Goal: Transaction & Acquisition: Download file/media

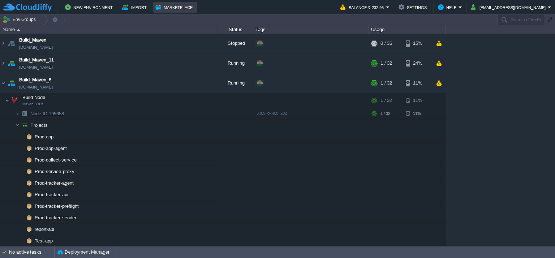
scroll to position [747, 0]
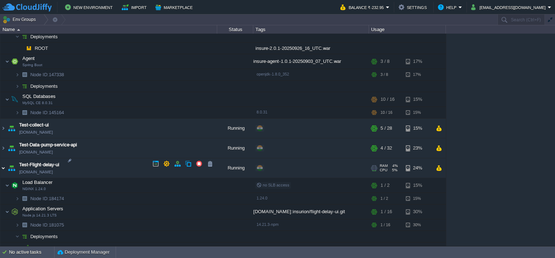
click at [3, 164] on img at bounding box center [3, 168] width 6 height 20
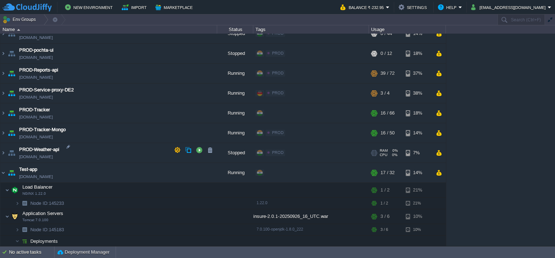
scroll to position [521, 0]
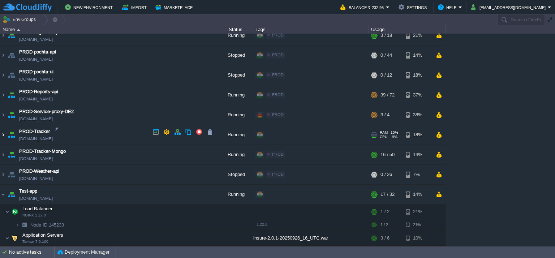
click at [0, 133] on img at bounding box center [3, 135] width 6 height 20
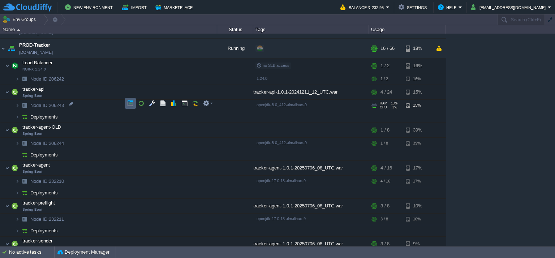
scroll to position [593, 0]
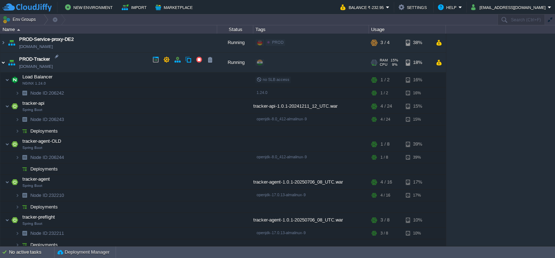
click at [0, 58] on img at bounding box center [3, 63] width 6 height 20
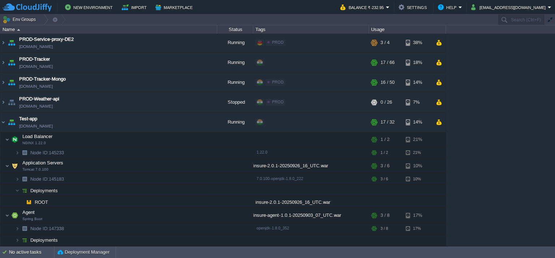
click at [1, 78] on img at bounding box center [3, 83] width 6 height 20
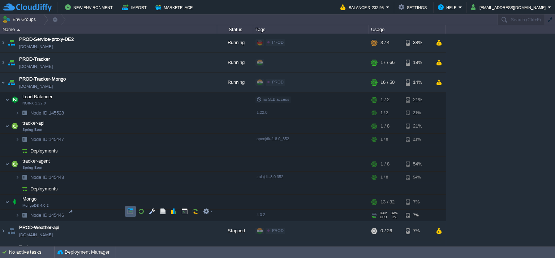
click at [127, 208] on td at bounding box center [130, 211] width 11 height 11
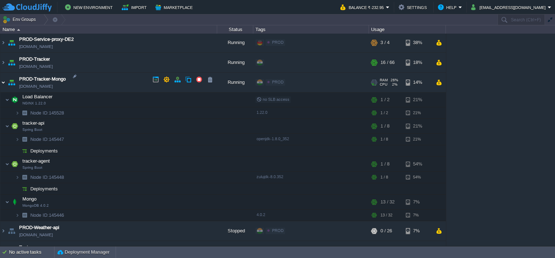
click at [2, 77] on img at bounding box center [3, 83] width 6 height 20
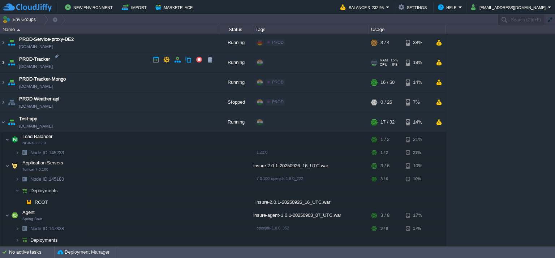
click at [0, 57] on img at bounding box center [3, 63] width 6 height 20
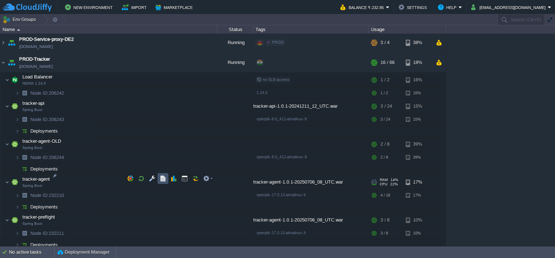
click at [162, 180] on button "button" at bounding box center [163, 178] width 7 height 7
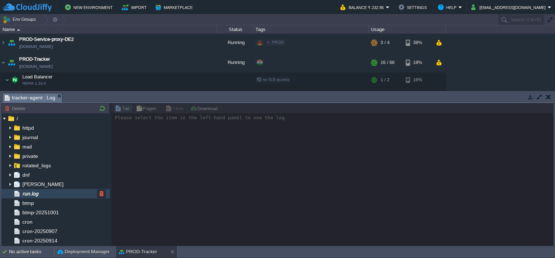
click at [33, 192] on span "run.log" at bounding box center [30, 194] width 18 height 7
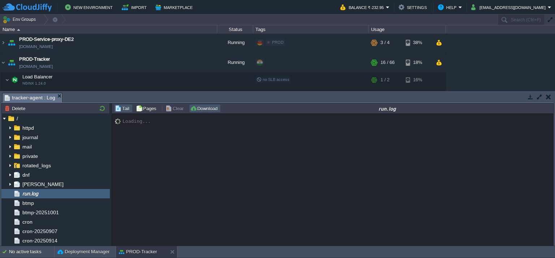
click at [203, 106] on button "Download" at bounding box center [205, 108] width 30 height 7
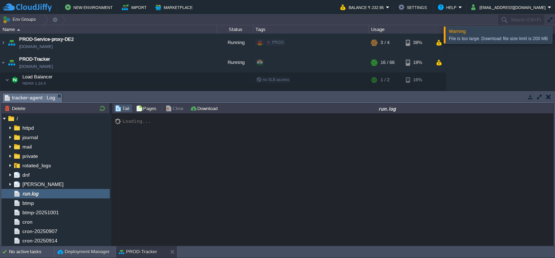
click at [555, 33] on div at bounding box center [564, 34] width 0 height 17
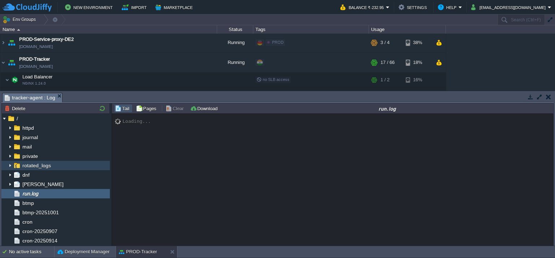
click at [10, 164] on img at bounding box center [10, 165] width 6 height 9
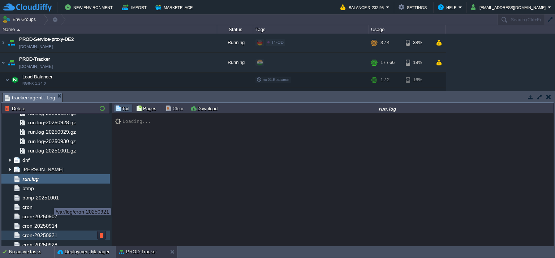
scroll to position [108, 0]
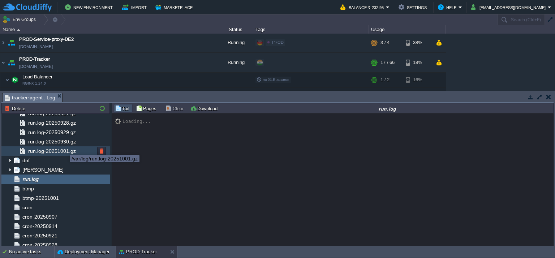
click at [64, 149] on span "run.log-20251001.gz" at bounding box center [52, 151] width 50 height 7
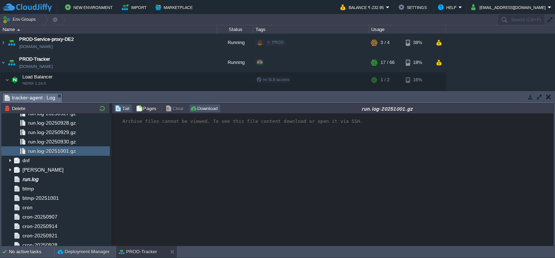
click at [199, 108] on button "Download" at bounding box center [205, 108] width 30 height 7
click at [195, 110] on button "Download" at bounding box center [205, 108] width 30 height 7
click at [547, 95] on button "button" at bounding box center [548, 97] width 5 height 7
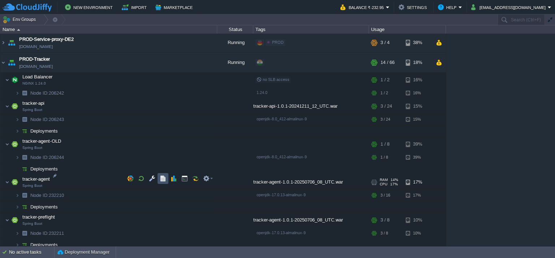
click at [165, 180] on button "button" at bounding box center [163, 178] width 7 height 7
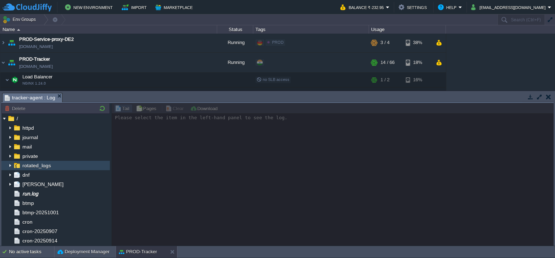
click at [9, 165] on img at bounding box center [10, 165] width 6 height 9
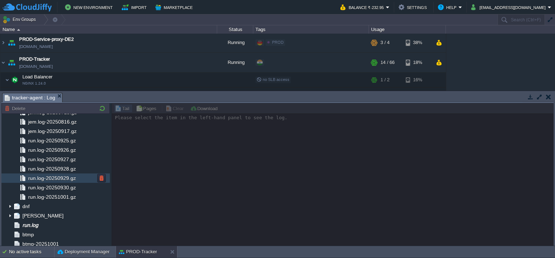
scroll to position [72, 0]
click at [80, 175] on div "run.log-20250930.gz" at bounding box center [55, 177] width 108 height 9
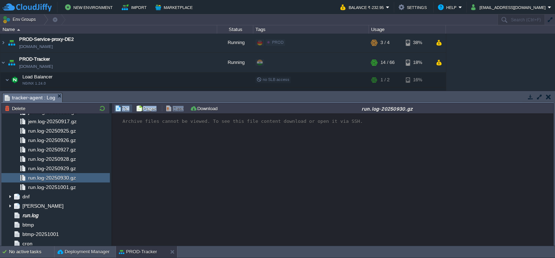
click at [201, 104] on div "Tail Pages Clear Download run.log-20250930.gz" at bounding box center [333, 108] width 442 height 10
click at [201, 110] on button "Download" at bounding box center [205, 108] width 30 height 7
click at [275, 112] on td "run.log-20250930.gz" at bounding box center [388, 108] width 330 height 9
click at [77, 169] on div "run.log-20250929.gz" at bounding box center [55, 168] width 108 height 9
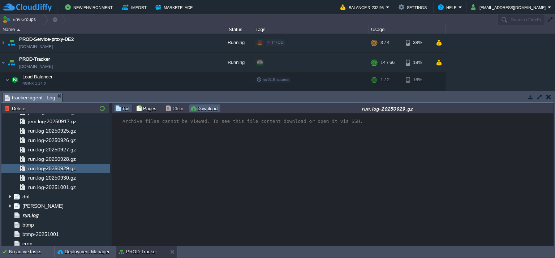
click at [208, 111] on td "Download" at bounding box center [205, 108] width 32 height 9
click at [550, 96] on button "button" at bounding box center [548, 97] width 5 height 7
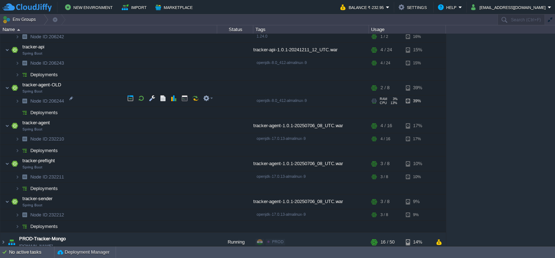
scroll to position [665, 0]
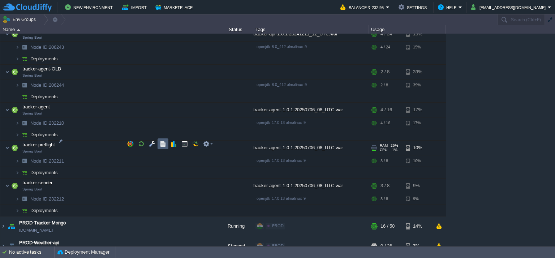
click at [166, 145] on button "button" at bounding box center [163, 144] width 7 height 7
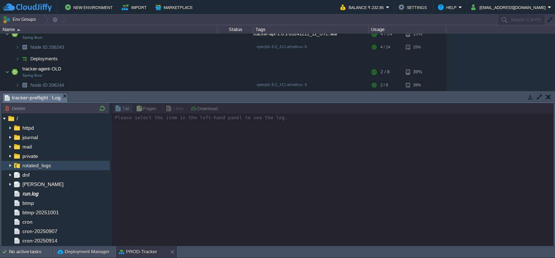
click at [9, 165] on img at bounding box center [10, 165] width 6 height 9
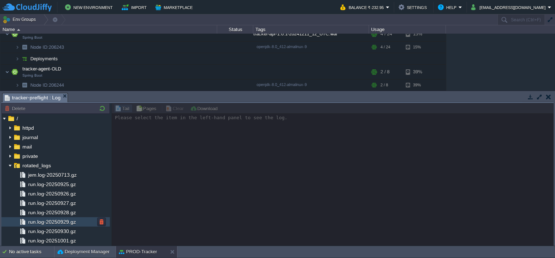
scroll to position [72, 0]
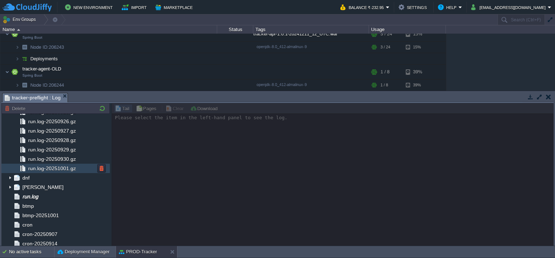
click at [72, 167] on span "run.log-20251001.gz" at bounding box center [52, 168] width 50 height 7
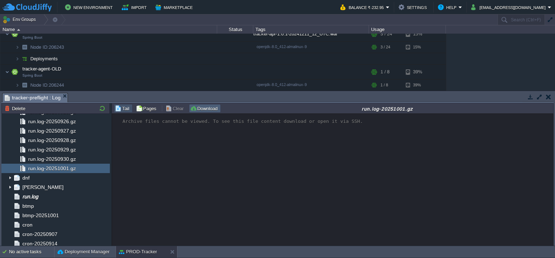
click at [205, 107] on button "Download" at bounding box center [205, 108] width 30 height 7
